Goal: Information Seeking & Learning: Check status

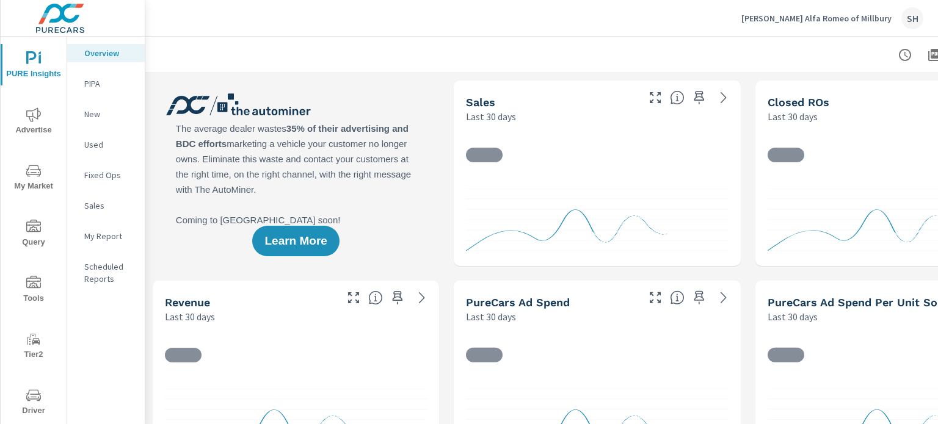
click at [34, 391] on icon "nav menu" at bounding box center [33, 395] width 15 height 15
click at [26, 394] on icon "nav menu" at bounding box center [33, 395] width 15 height 15
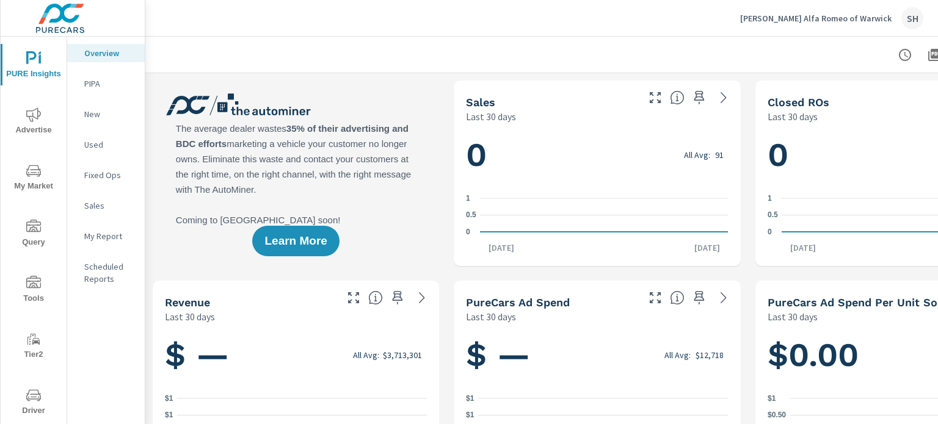
click at [51, 390] on span "Driver" at bounding box center [33, 403] width 59 height 30
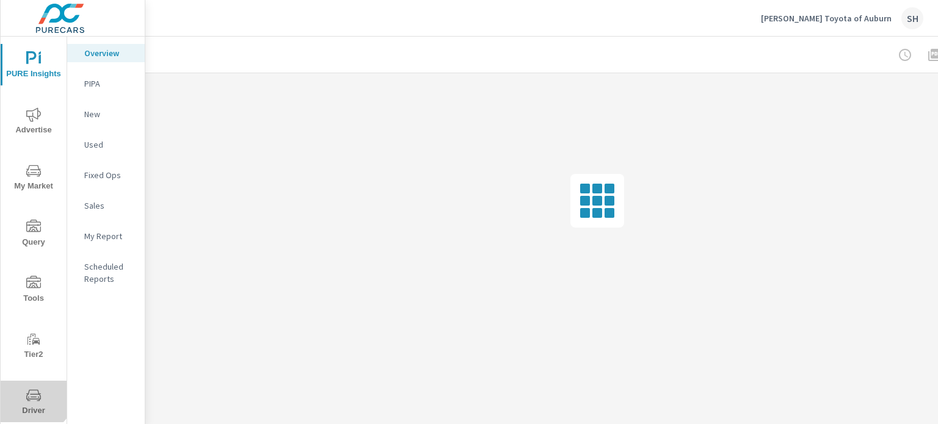
click at [27, 388] on icon "nav menu" at bounding box center [33, 395] width 15 height 15
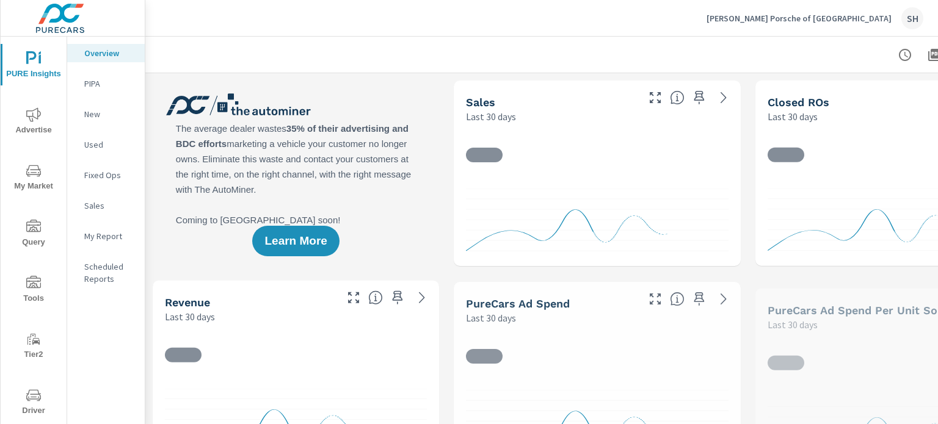
click at [39, 397] on span "Driver" at bounding box center [33, 403] width 59 height 30
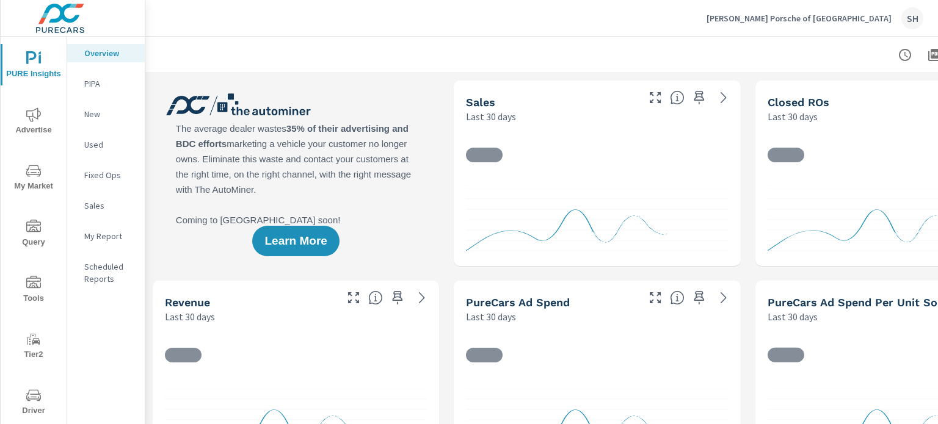
click at [37, 411] on span "Driver" at bounding box center [33, 403] width 59 height 30
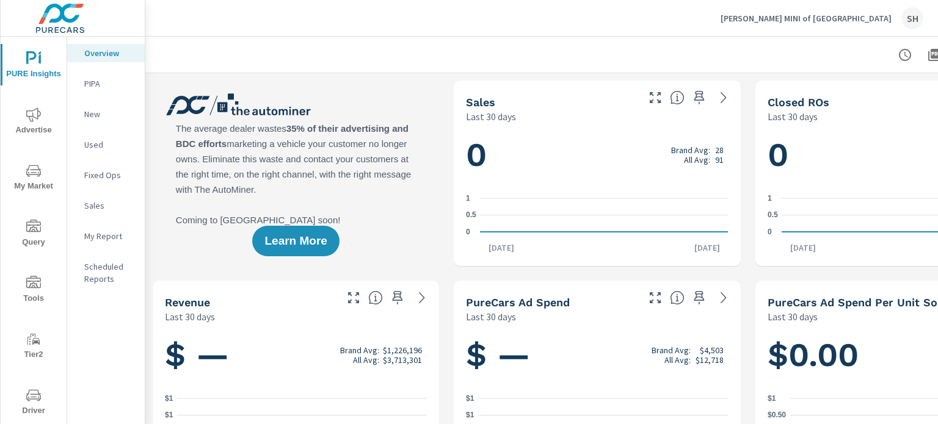
click at [15, 413] on span "Driver" at bounding box center [33, 403] width 59 height 30
